Goal: Task Accomplishment & Management: Use online tool/utility

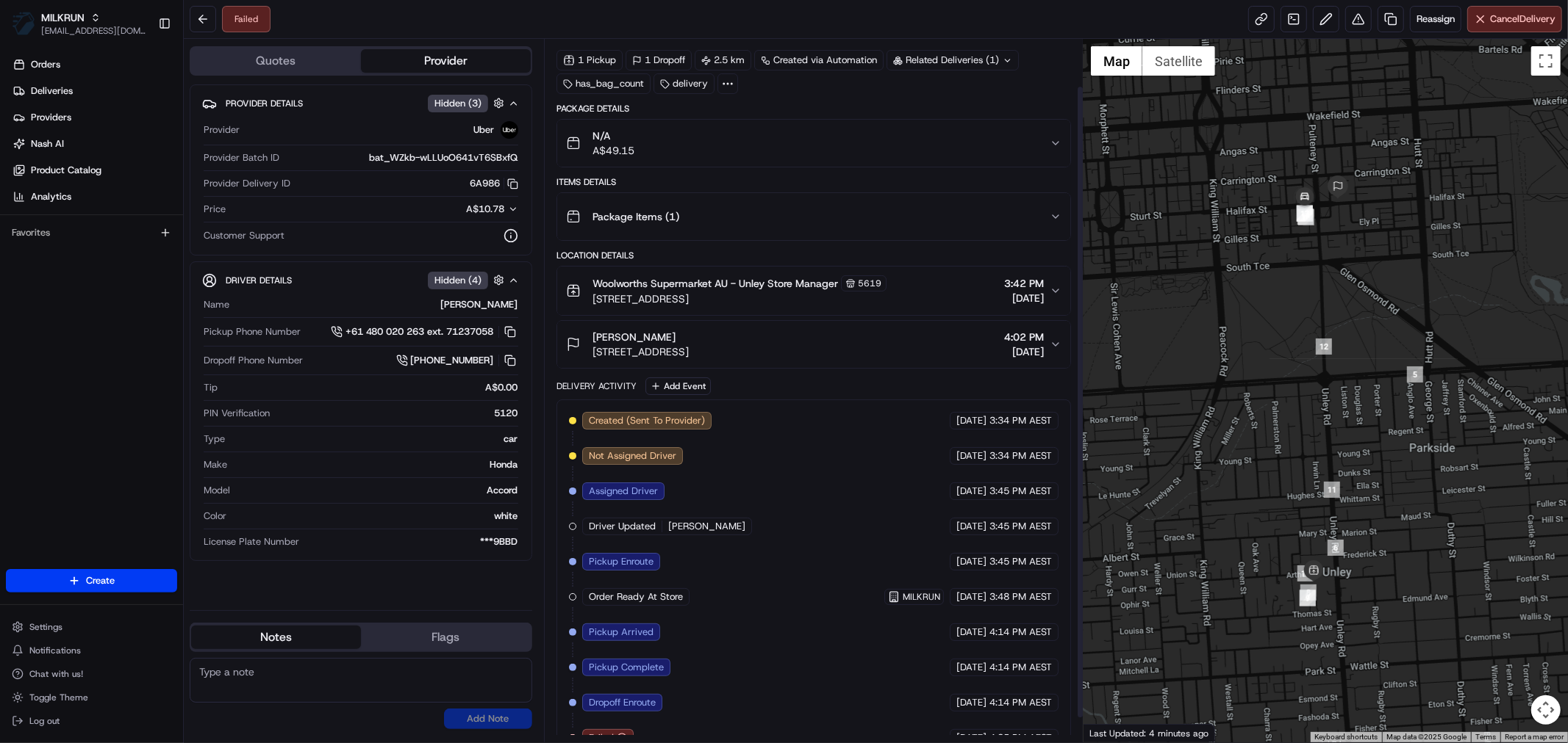
scroll to position [79, 0]
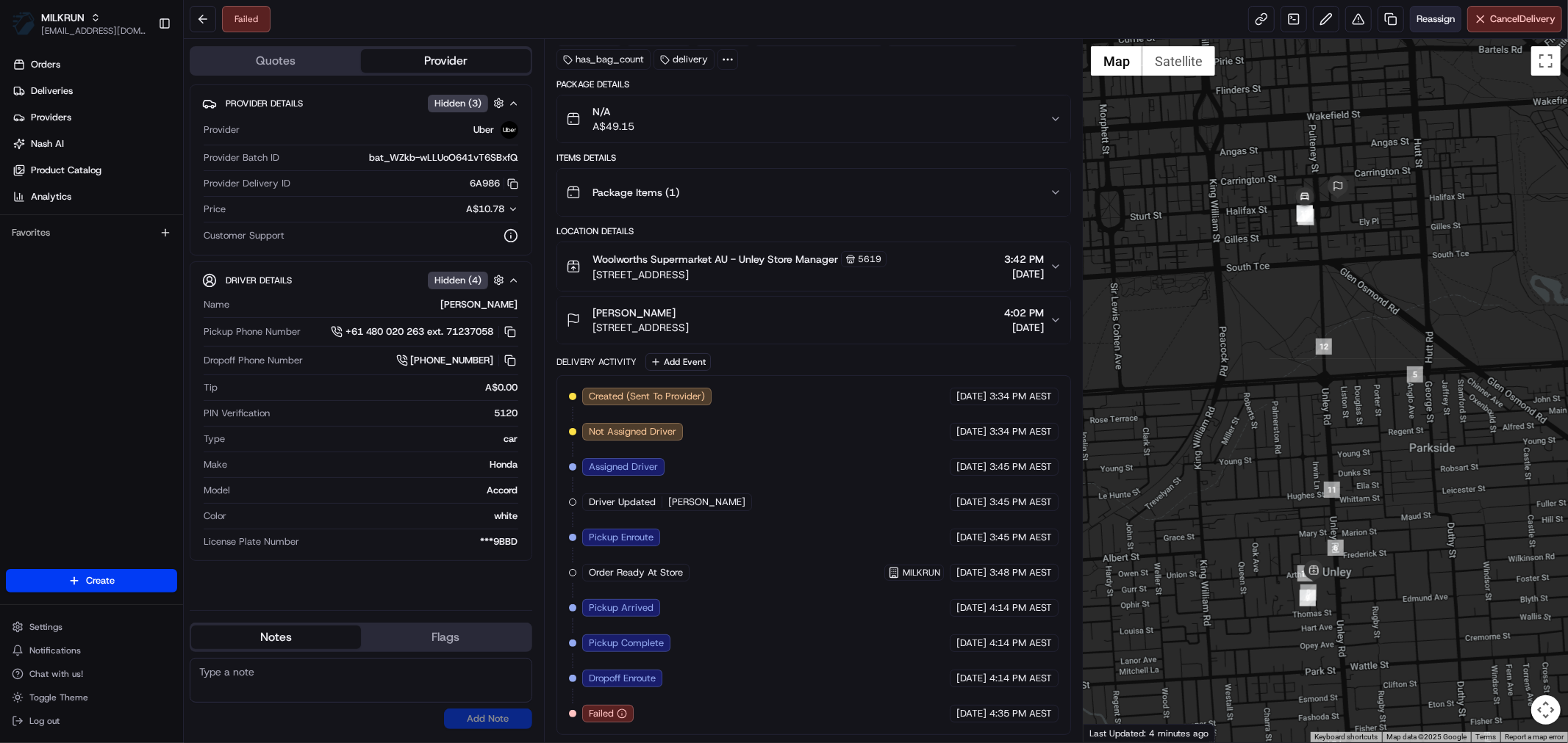
click at [1430, 24] on span "Reassign" at bounding box center [1435, 19] width 39 height 13
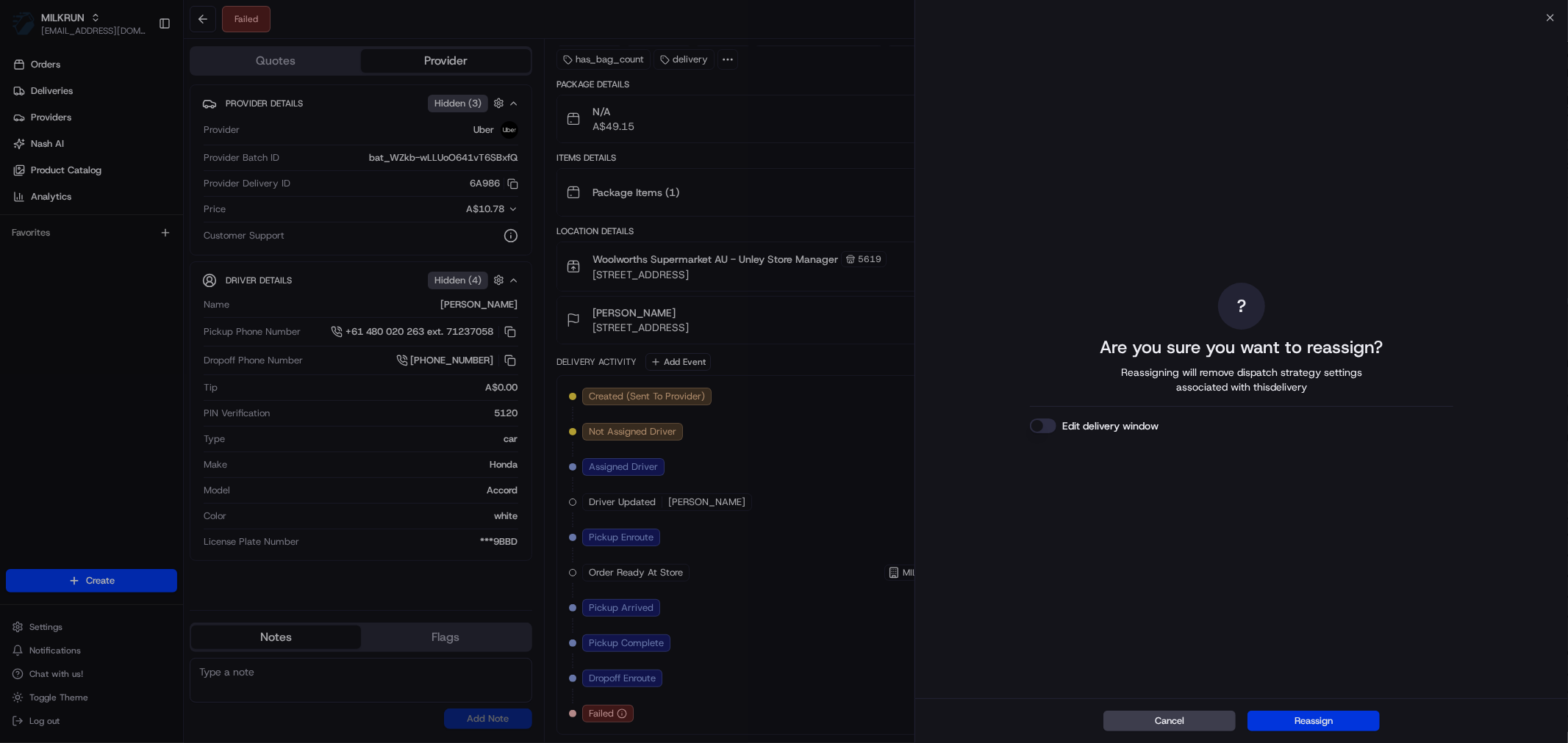
click at [1302, 720] on button "Reassign" at bounding box center [1313, 721] width 132 height 20
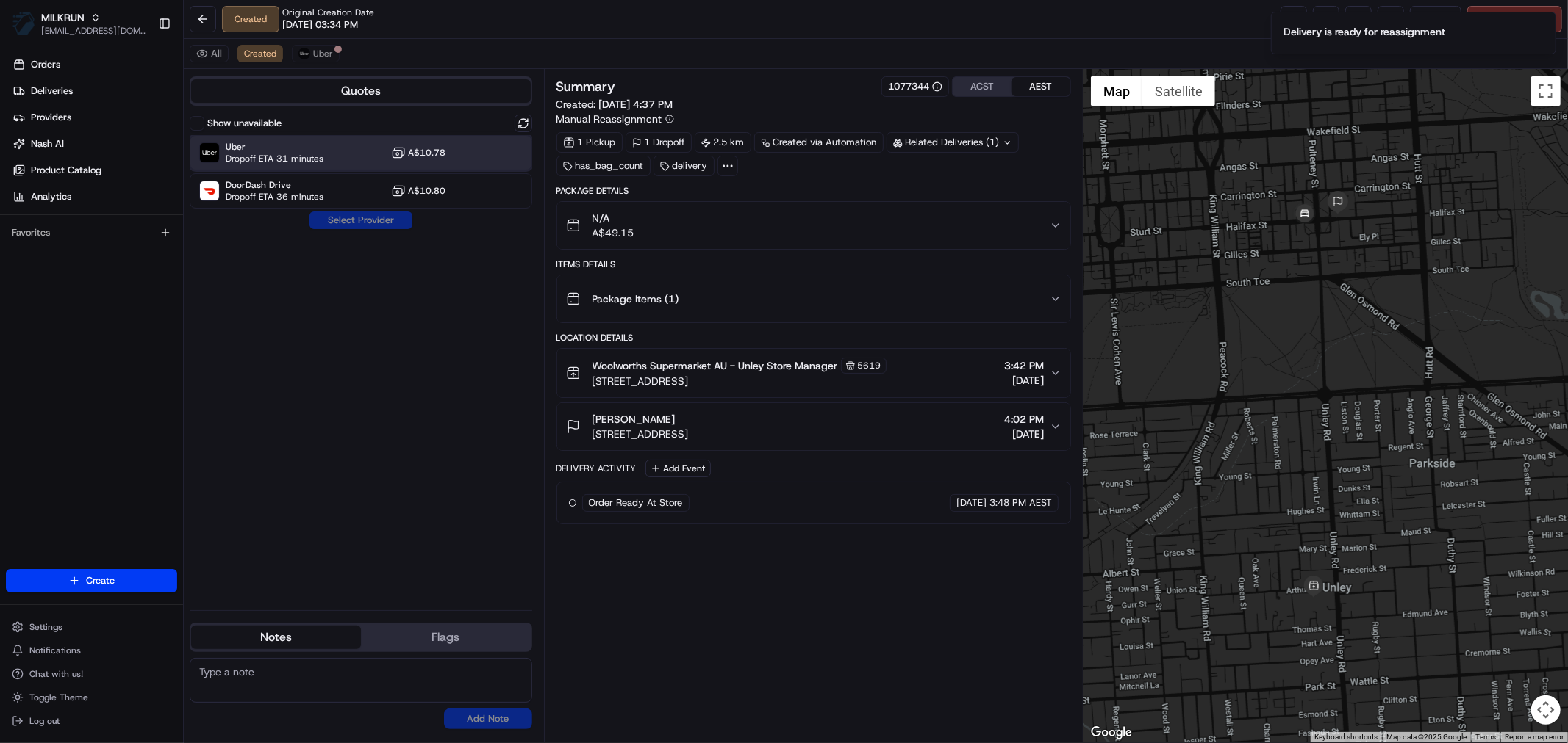
click at [289, 140] on div "Uber Dropoff ETA 31 minutes A$10.78" at bounding box center [361, 152] width 343 height 35
click at [352, 216] on button "Assign Provider" at bounding box center [361, 220] width 104 height 18
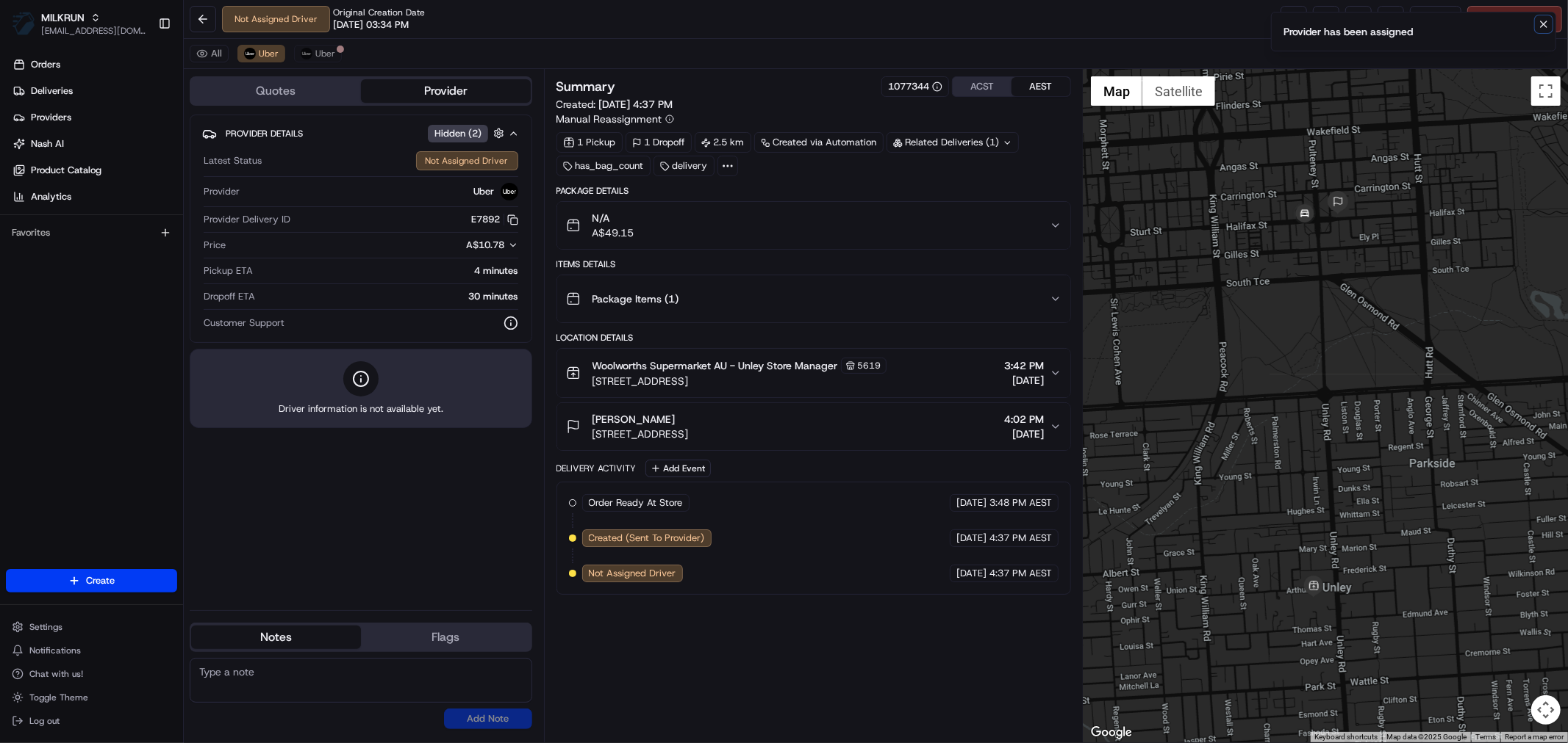
click at [1545, 25] on icon "Notifications (F8)" at bounding box center [1543, 24] width 6 height 6
click at [1298, 15] on link at bounding box center [1293, 19] width 26 height 26
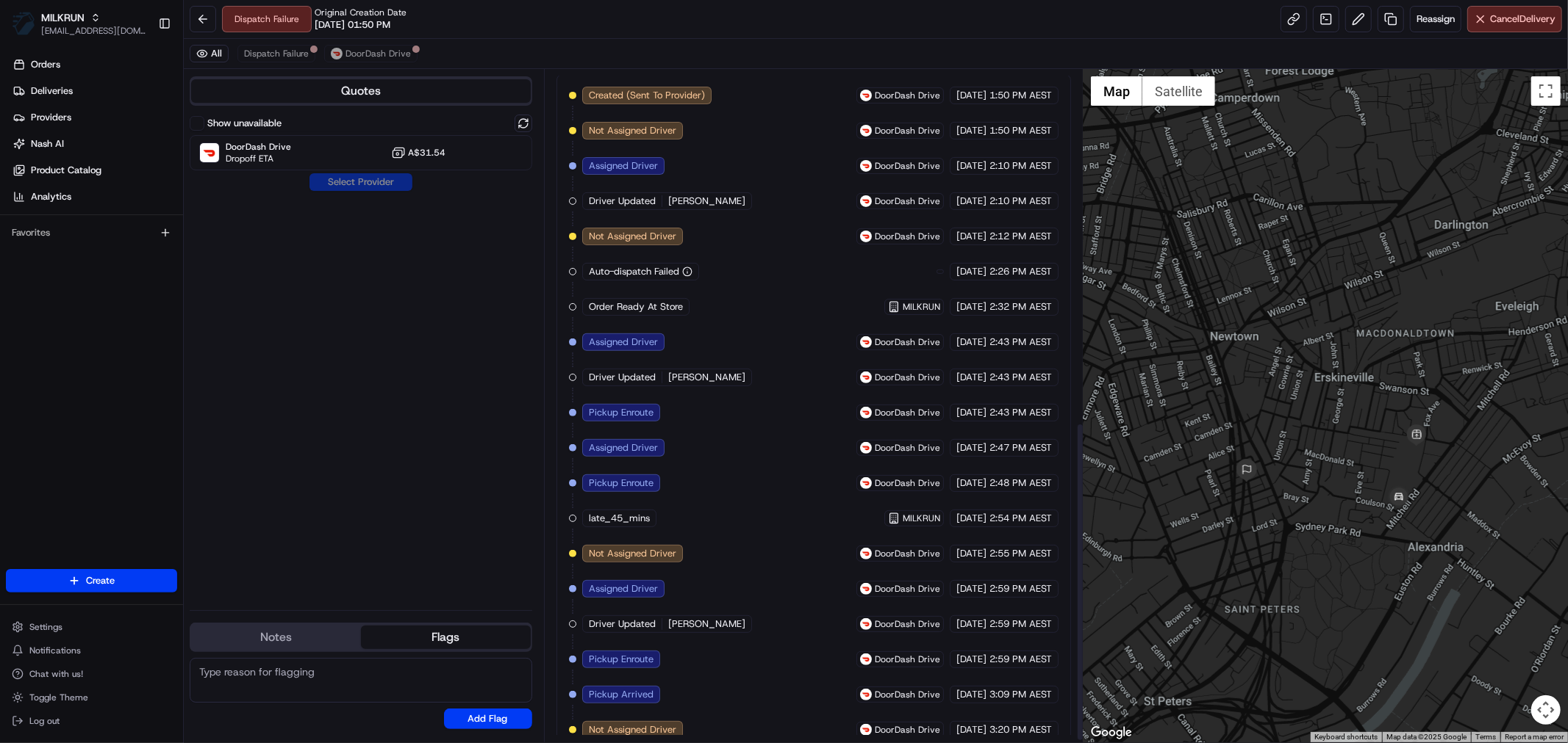
scroll to position [745, 0]
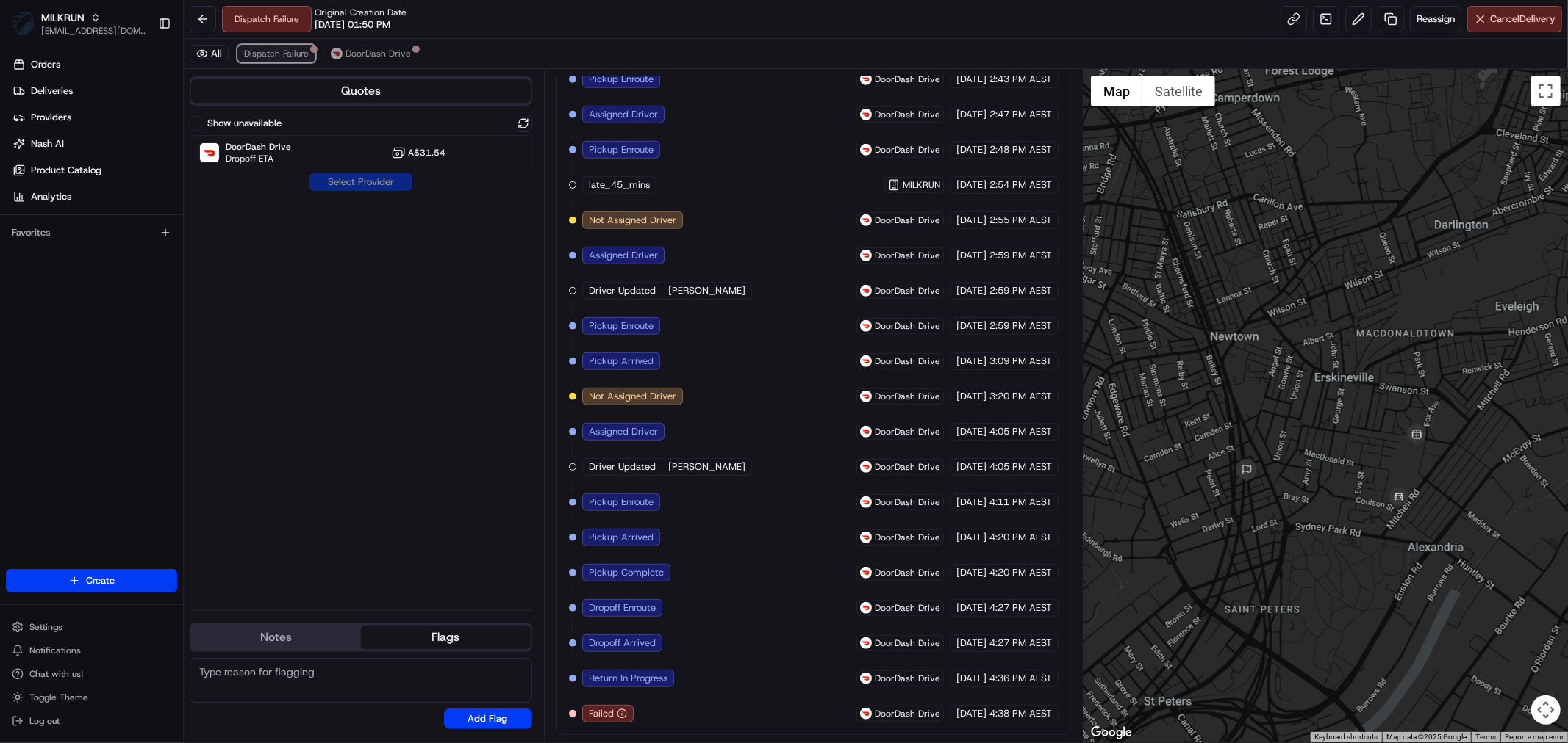
click at [277, 57] on span "Dispatch Failure" at bounding box center [276, 53] width 65 height 11
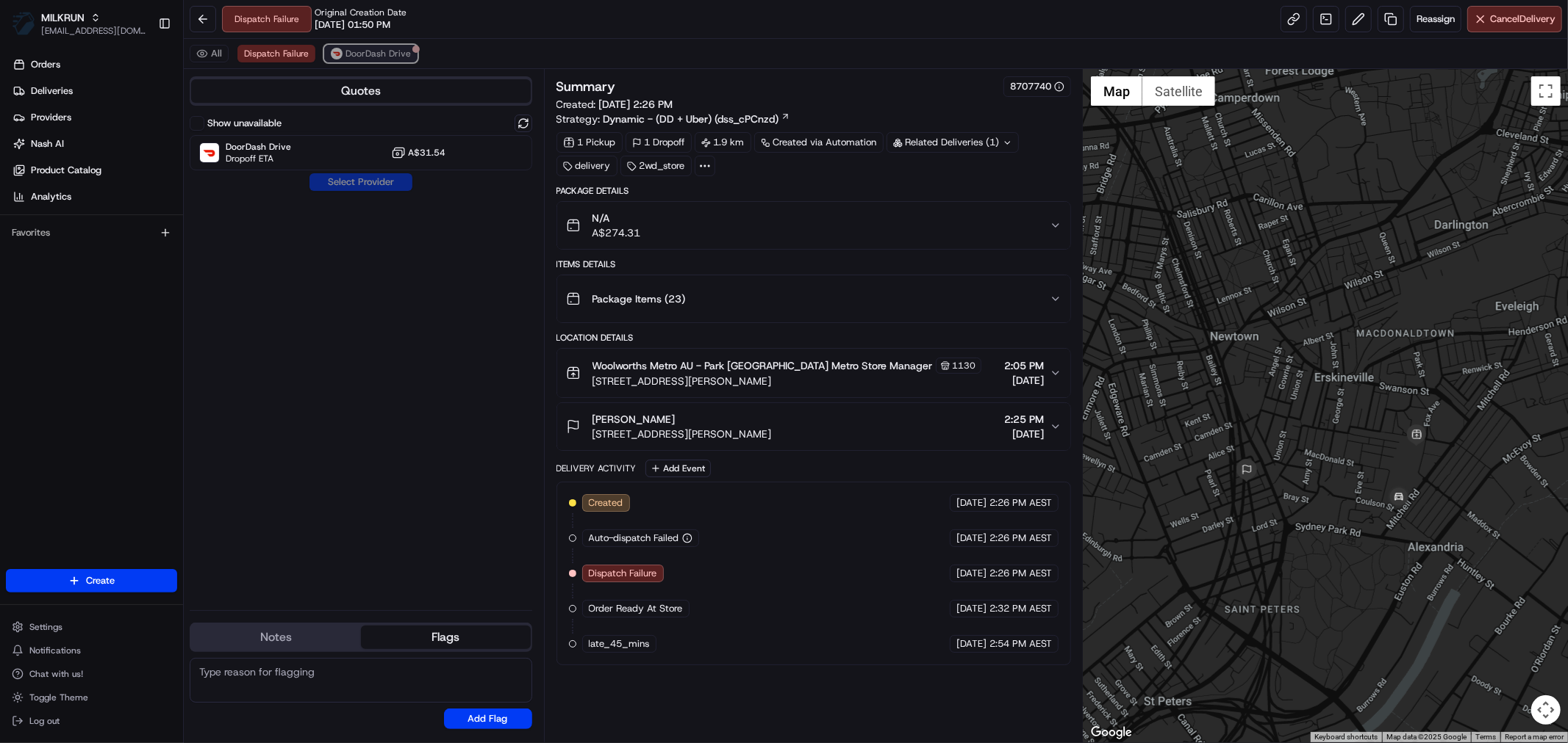
click at [366, 53] on span "DoorDash Drive" at bounding box center [378, 53] width 66 height 11
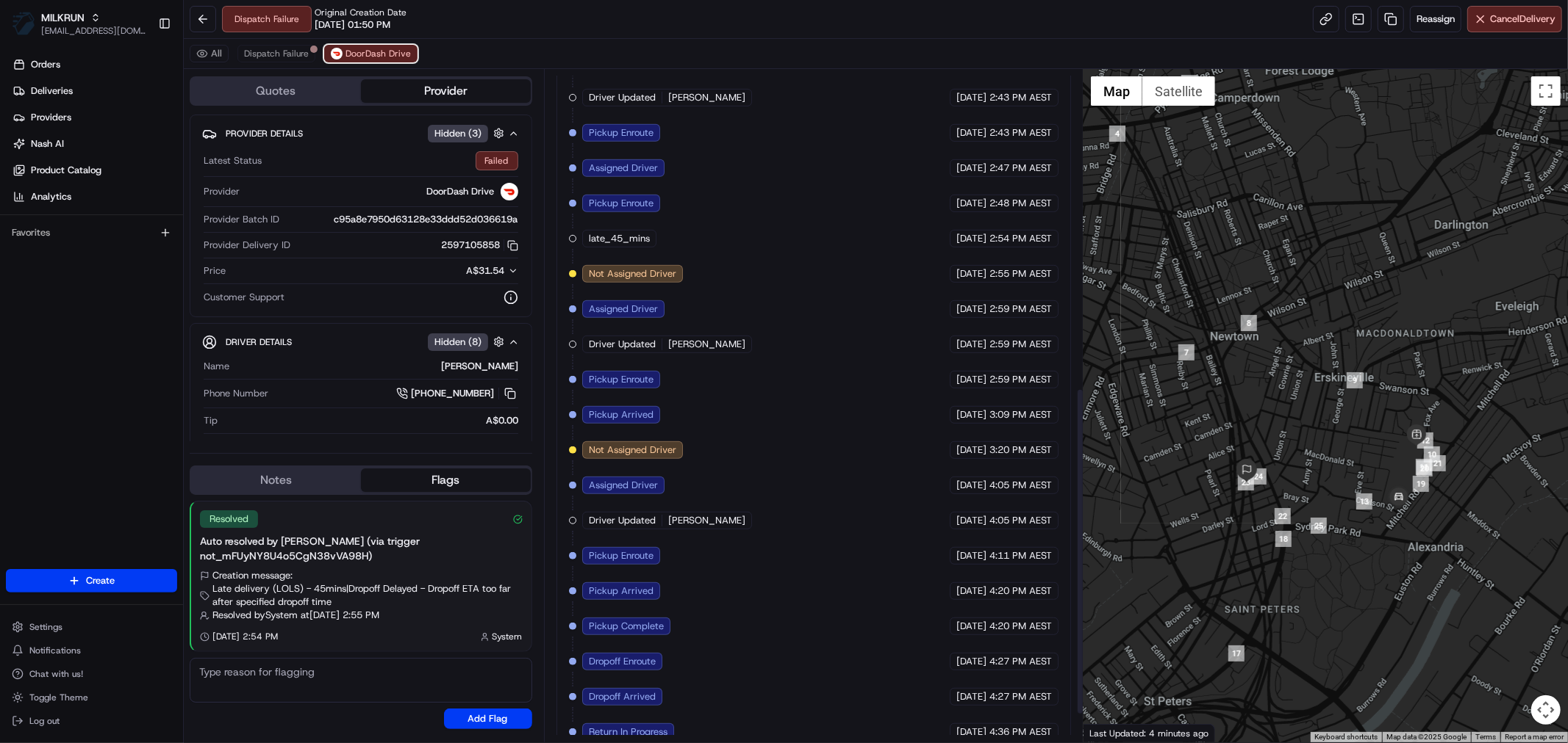
scroll to position [710, 0]
